Goal: Complete application form: Complete application form

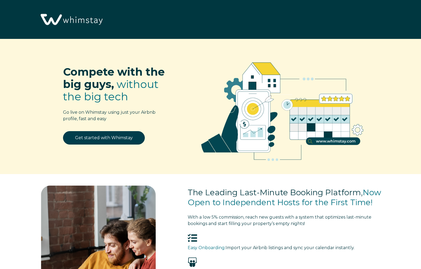
select select "US"
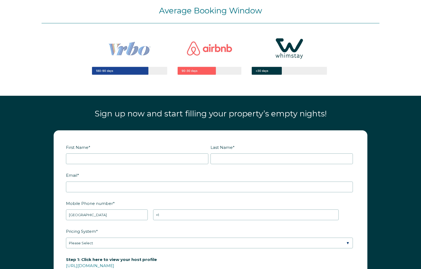
scroll to position [580, 0]
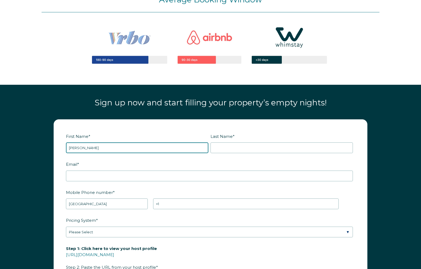
type input "[PERSON_NAME]"
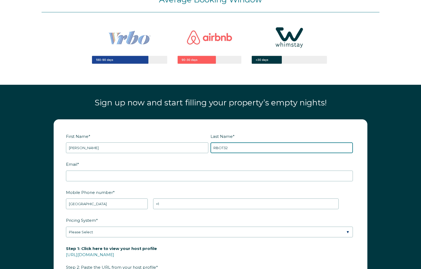
type input "RBOT32"
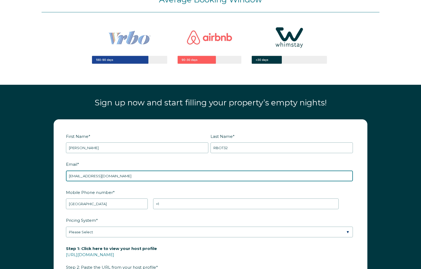
type input "[EMAIL_ADDRESS][DOMAIN_NAME]"
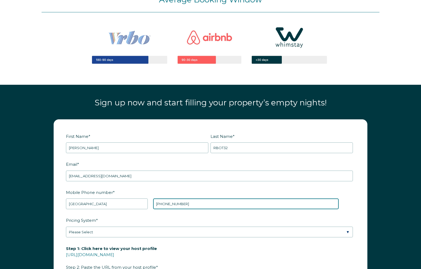
type input "[PHONE_NUMBER]"
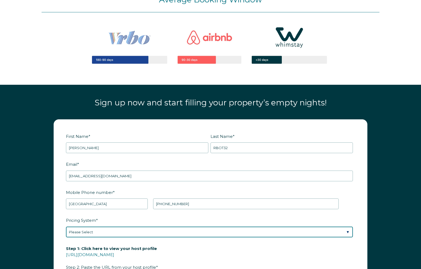
select select "PriceLabs"
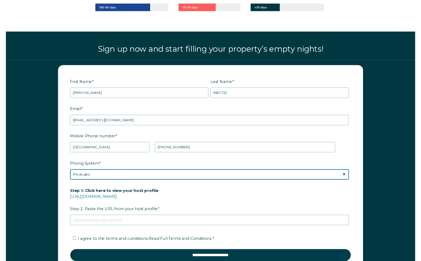
scroll to position [632, 0]
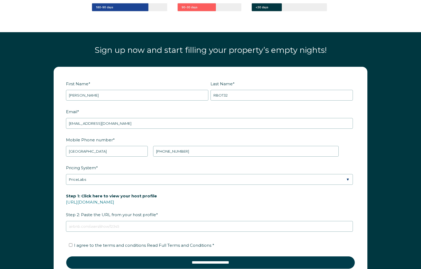
drag, startPoint x: 117, startPoint y: 232, endPoint x: 120, endPoint y: 229, distance: 4.2
click at [117, 232] on fieldset "Step 1: Click here to view your host profile [URL][DOMAIN_NAME] Step 2: Paste t…" at bounding box center [210, 214] width 289 height 47
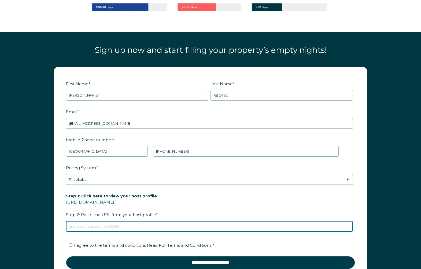
click at [120, 227] on input "Step 1: Click here to view your host profile [URL][DOMAIN_NAME] Step 2: Paste t…" at bounding box center [209, 226] width 287 height 11
click at [116, 226] on input "Step 1: Click here to view your host profile [URL][DOMAIN_NAME] Step 2: Paste t…" at bounding box center [209, 226] width 287 height 11
click at [115, 222] on input "Step 1: Click here to view your host profile [URL][DOMAIN_NAME] Step 2: Paste t…" at bounding box center [209, 226] width 287 height 11
click at [113, 224] on input "Step 1: Click here to view your host profile [URL][DOMAIN_NAME] Step 2: Paste t…" at bounding box center [209, 226] width 287 height 11
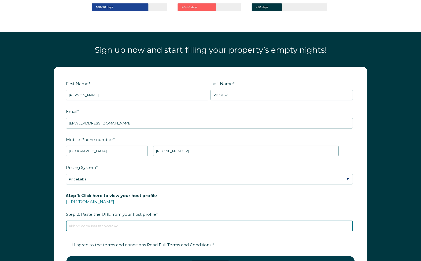
paste input "[URL][DOMAIN_NAME]"
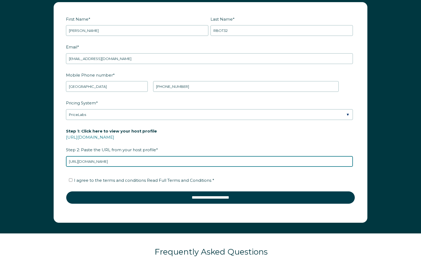
scroll to position [702, 0]
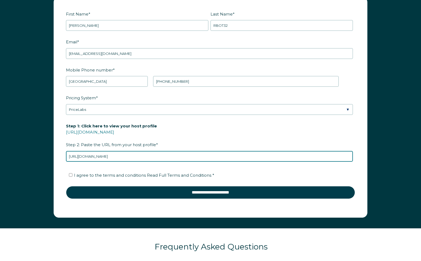
type input "[URL][DOMAIN_NAME]"
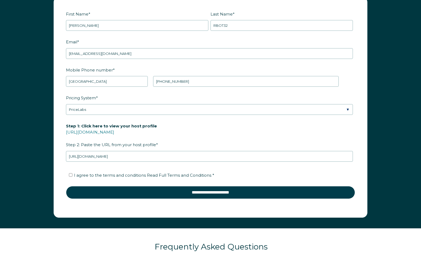
click at [128, 176] on span "I agree to the terms and conditions Read Full Terms and Conditions *" at bounding box center [144, 175] width 140 height 5
click at [72, 176] on input "I agree to the terms and conditions Read Full Terms and Conditions *" at bounding box center [70, 175] width 3 height 3
checkbox input "true"
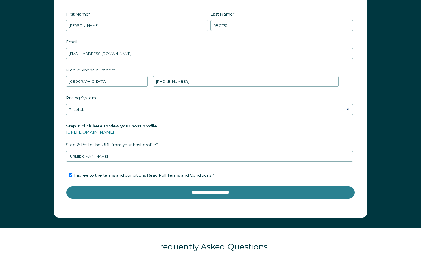
click at [185, 193] on input "**********" at bounding box center [210, 192] width 289 height 13
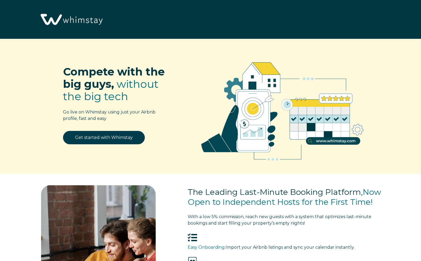
select select "US"
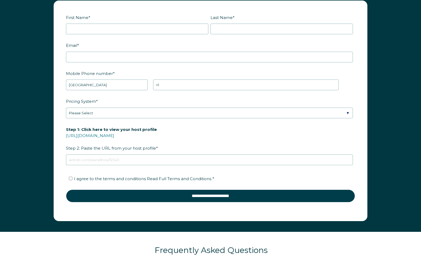
drag, startPoint x: 63, startPoint y: 2, endPoint x: 54, endPoint y: 56, distance: 54.9
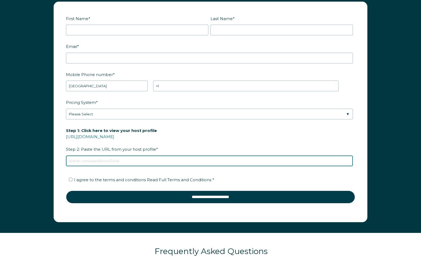
click at [100, 158] on input "Step 1: Click here to view your host profile [URL][DOMAIN_NAME] Step 2: Paste t…" at bounding box center [209, 161] width 287 height 11
click at [102, 161] on input "Step 1: Click here to view your host profile [URL][DOMAIN_NAME] Step 2: Paste t…" at bounding box center [209, 161] width 287 height 11
